Goal: Find specific page/section: Find specific page/section

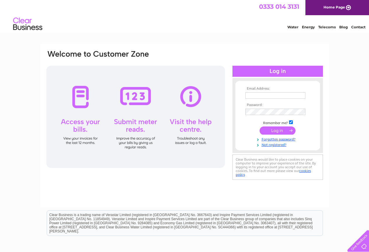
type input "[EMAIL_ADDRESS][DOMAIN_NAME]"
click at [275, 131] on input "submit" at bounding box center [278, 130] width 36 height 8
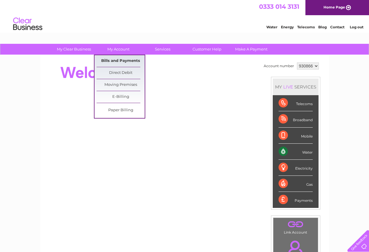
click at [119, 60] on link "Bills and Payments" at bounding box center [121, 61] width 48 height 12
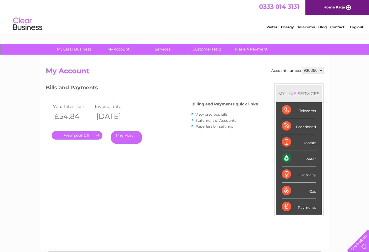
click at [78, 134] on link "." at bounding box center [77, 135] width 51 height 8
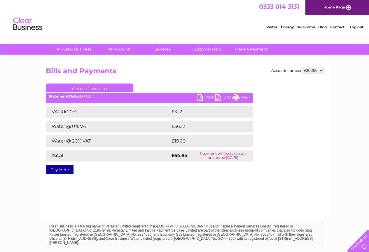
click at [200, 99] on link "PDF" at bounding box center [207, 98] width 18 height 8
